Goal: Check status: Check status

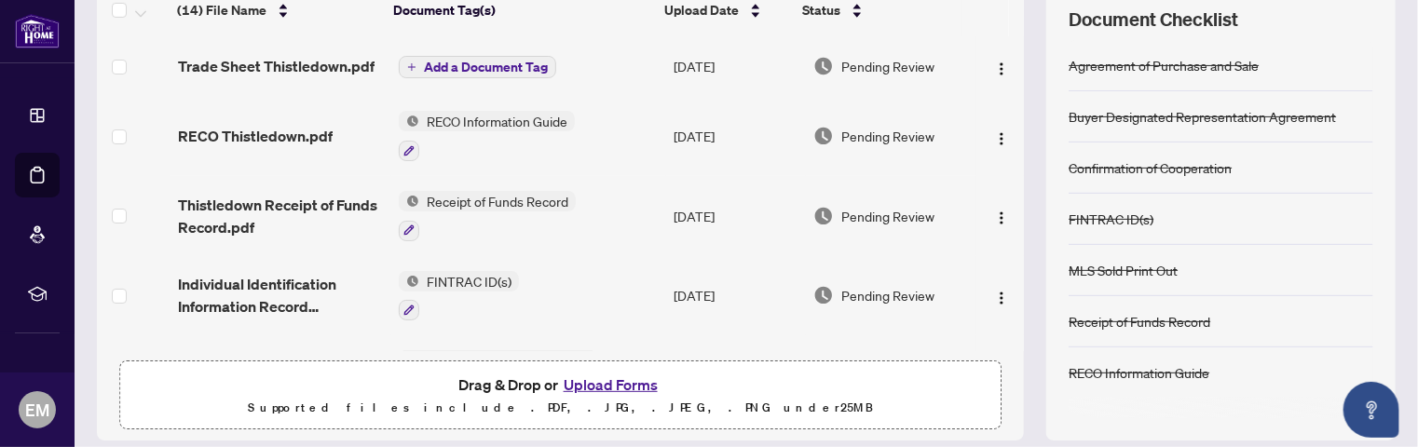
click at [806, 176] on td "Pending Review" at bounding box center [891, 216] width 171 height 80
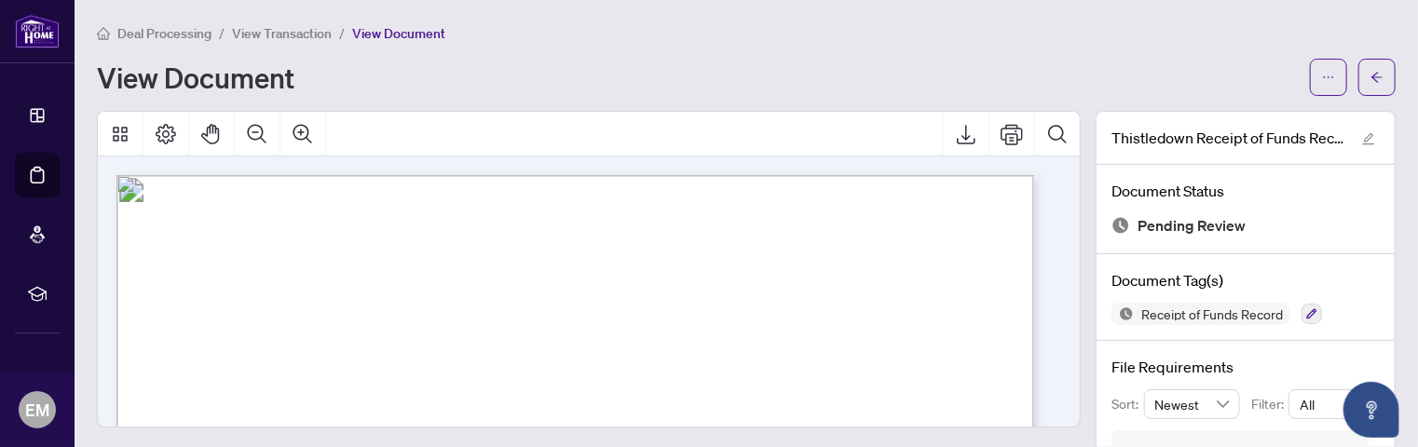
click at [281, 31] on span "View Transaction" at bounding box center [282, 33] width 100 height 17
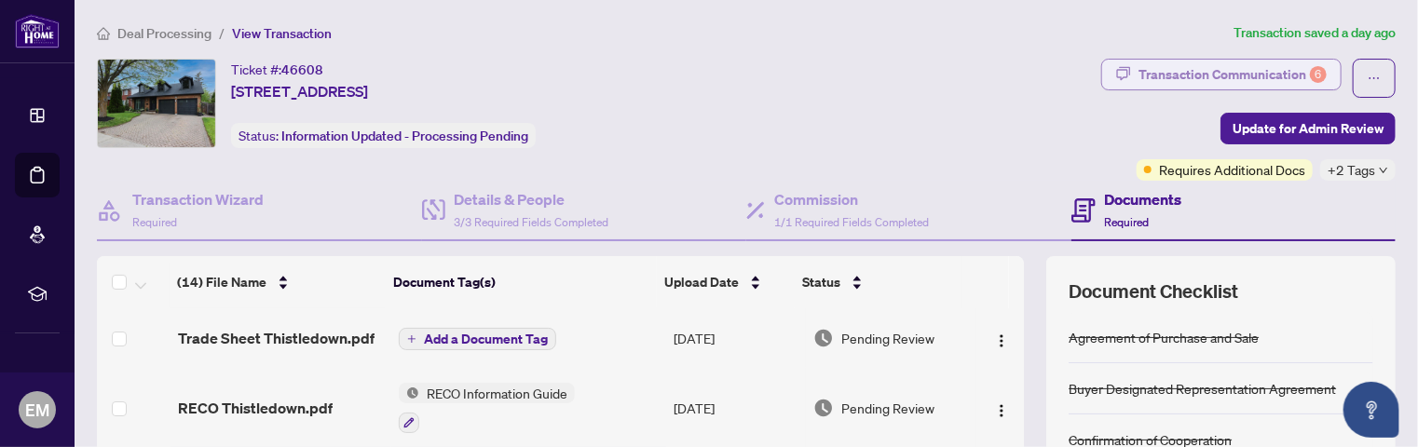
click at [1199, 75] on div "Transaction Communication 6" at bounding box center [1233, 75] width 188 height 30
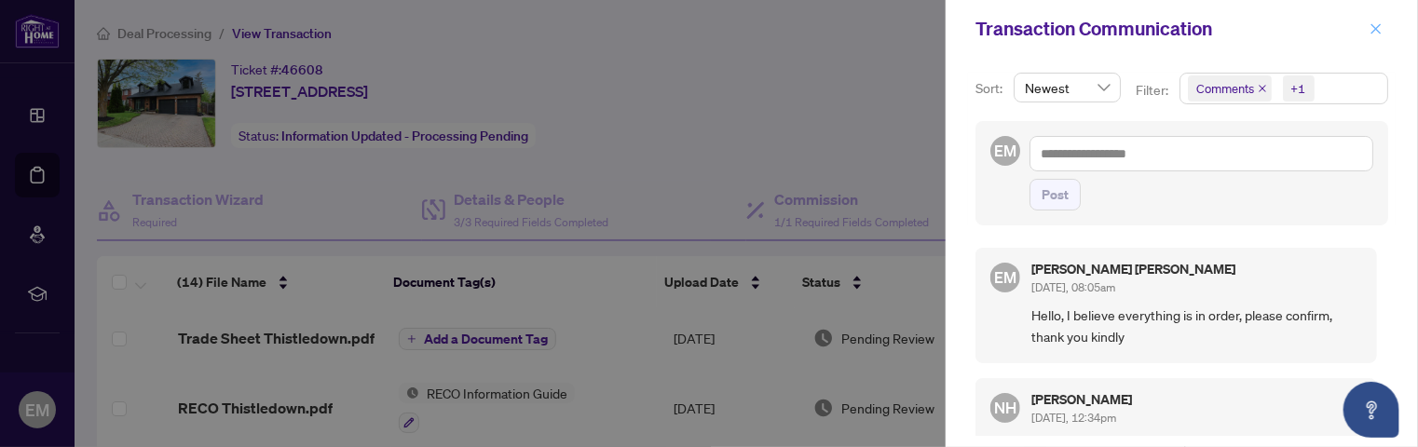
click at [1383, 25] on button "button" at bounding box center [1376, 29] width 24 height 22
